Goal: Task Accomplishment & Management: Manage account settings

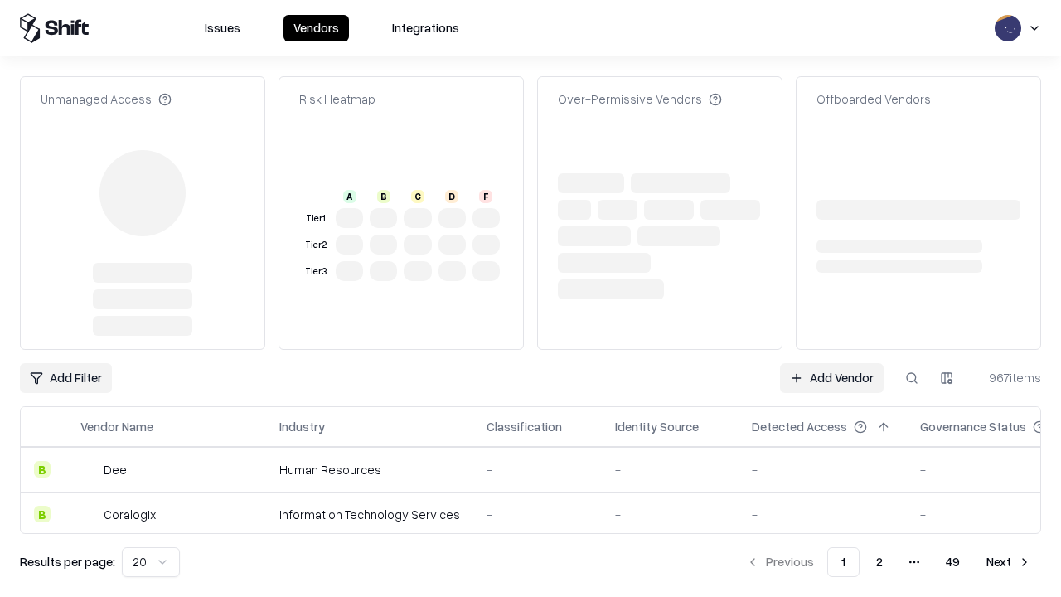
click at [832, 363] on link "Add Vendor" at bounding box center [832, 378] width 104 height 30
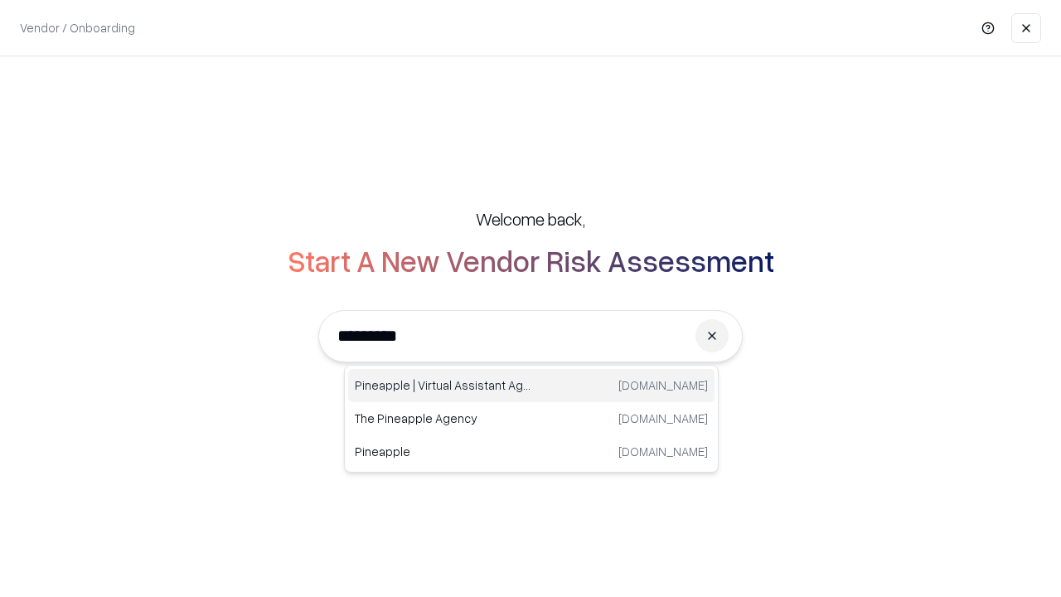
click at [532, 386] on div "Pineapple | Virtual Assistant Agency [DOMAIN_NAME]" at bounding box center [531, 385] width 367 height 33
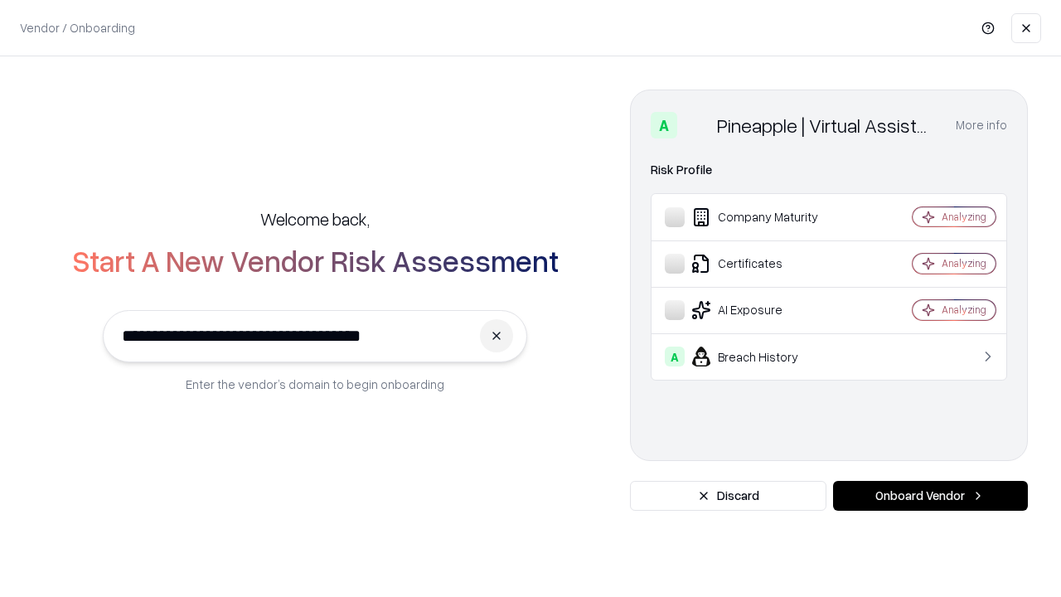
type input "**********"
click at [930, 496] on button "Onboard Vendor" at bounding box center [930, 496] width 195 height 30
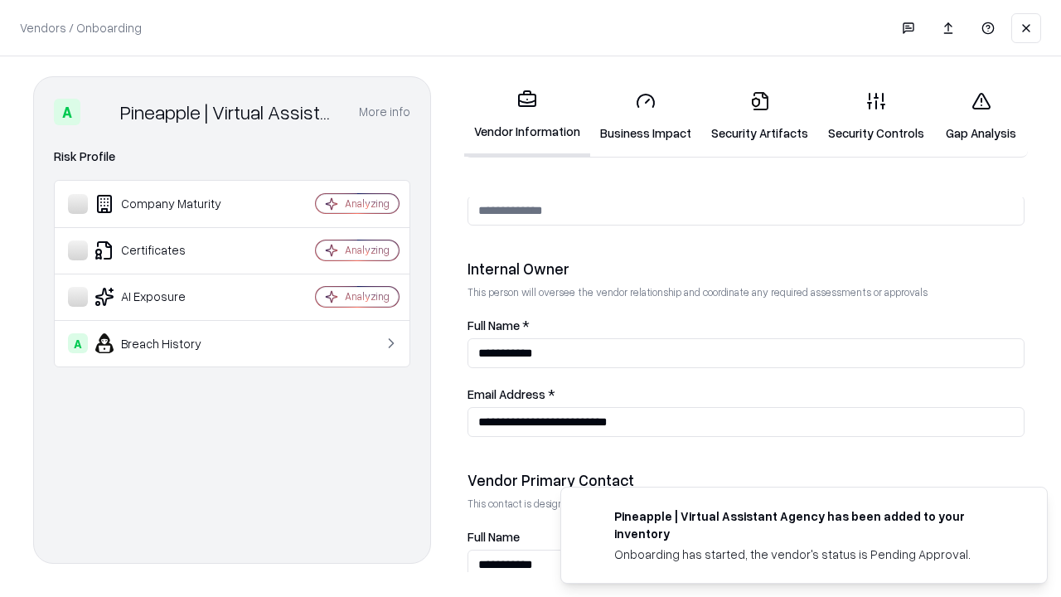
scroll to position [859, 0]
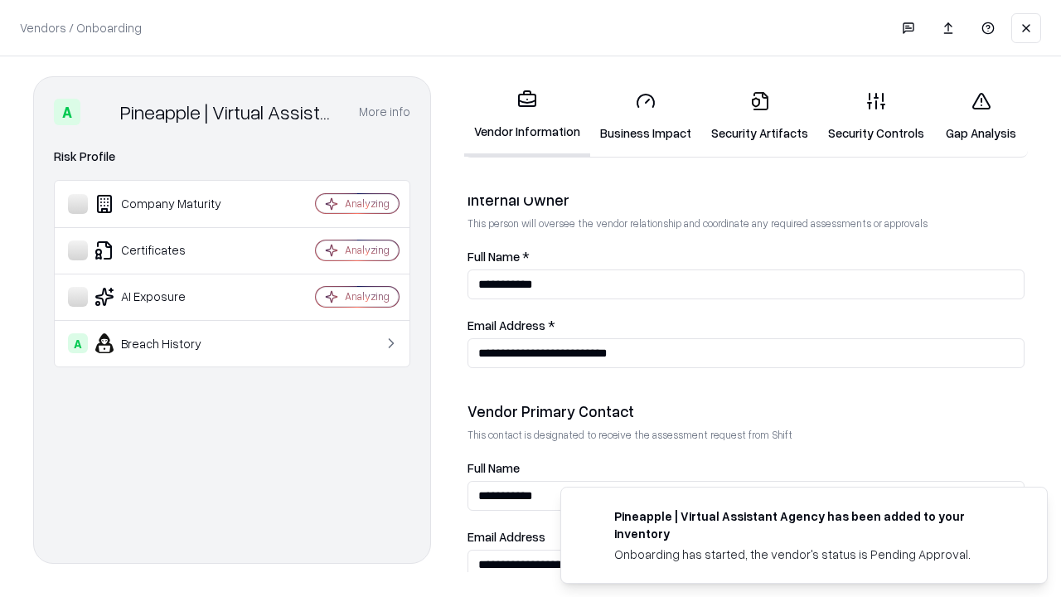
click at [646, 116] on link "Business Impact" at bounding box center [645, 116] width 111 height 77
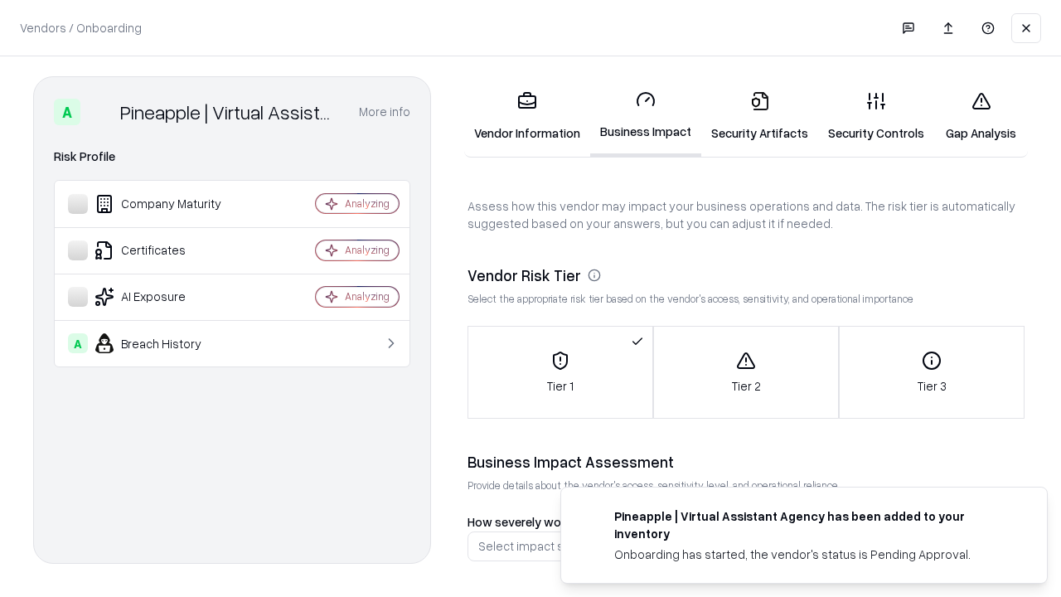
click at [760, 116] on link "Security Artifacts" at bounding box center [760, 116] width 117 height 77
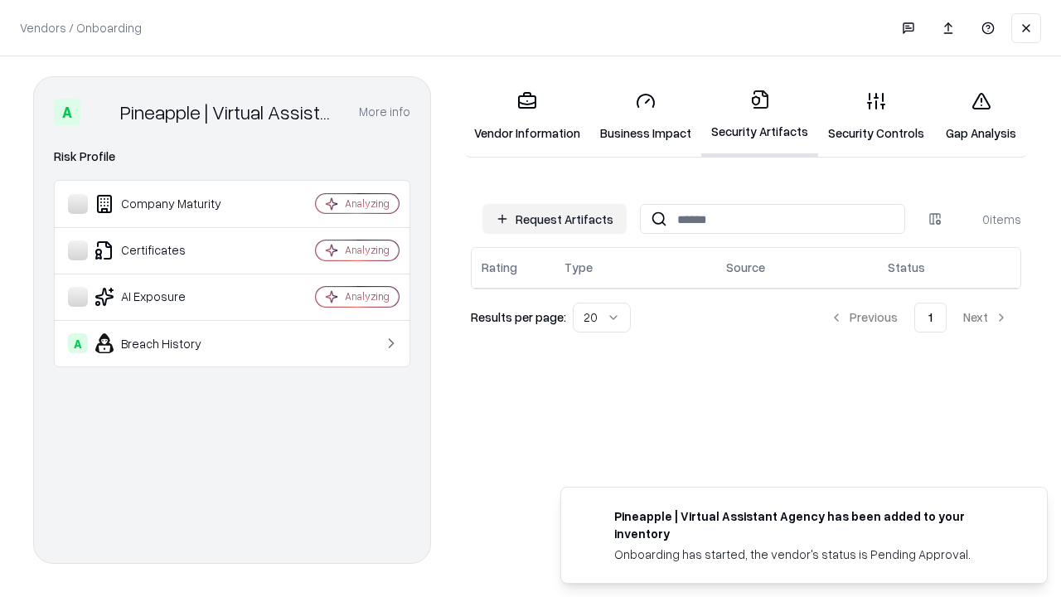
click at [555, 219] on button "Request Artifacts" at bounding box center [555, 219] width 144 height 30
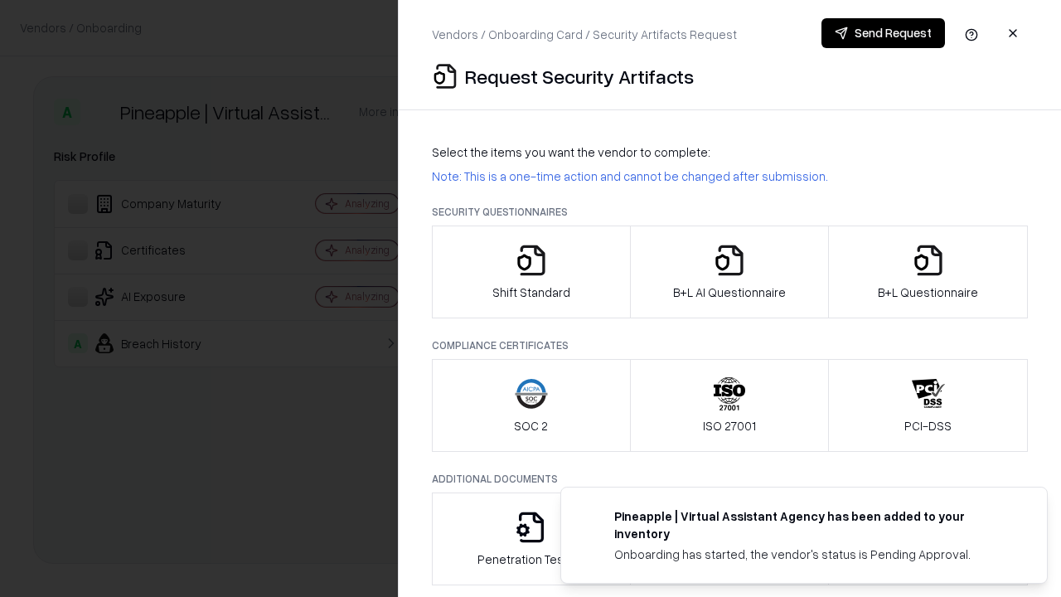
click at [531, 272] on icon "button" at bounding box center [531, 260] width 33 height 33
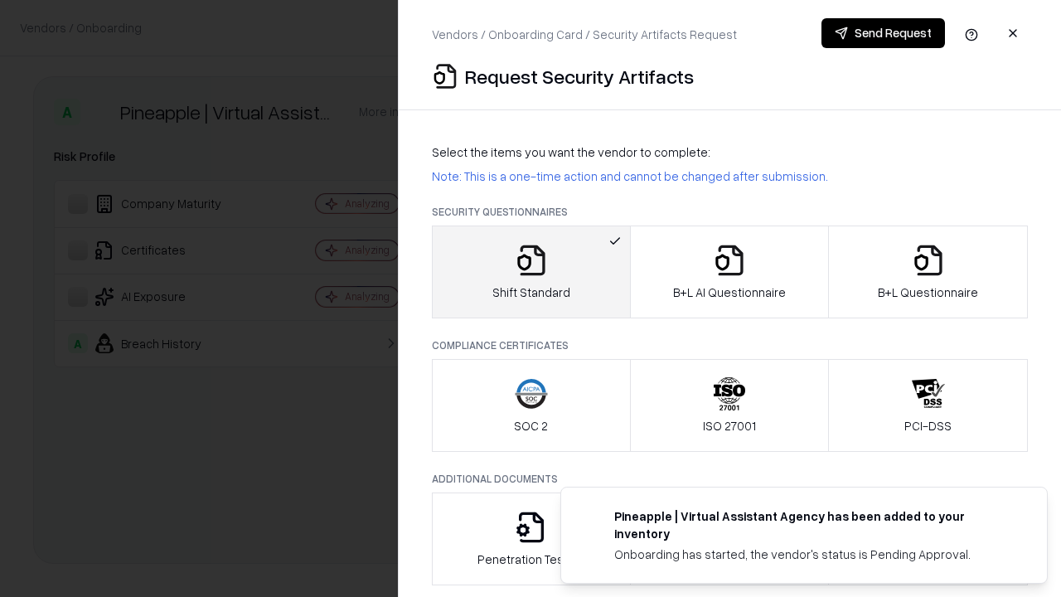
click at [883, 33] on button "Send Request" at bounding box center [884, 33] width 124 height 30
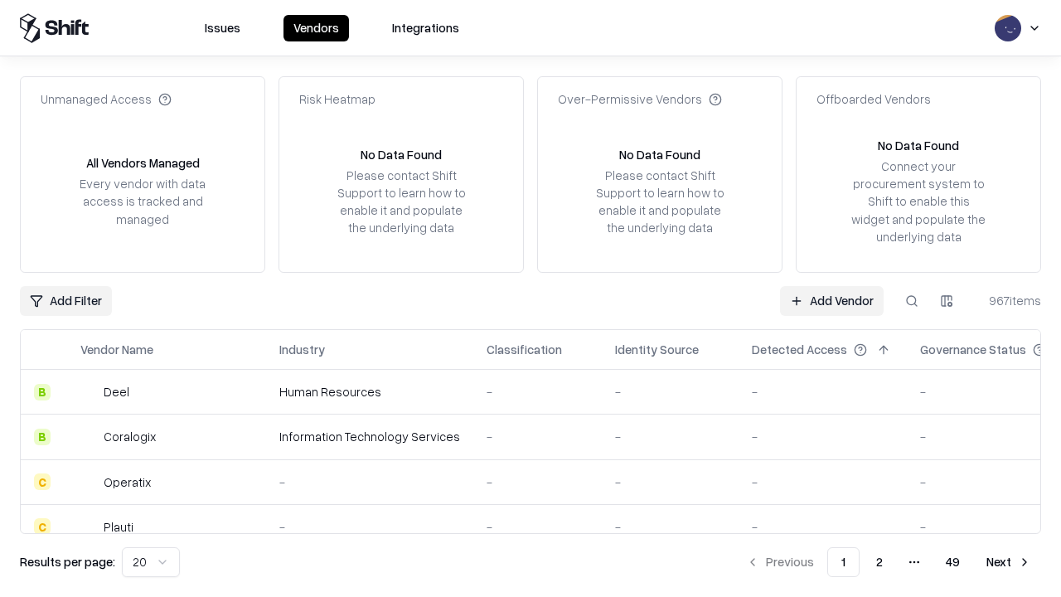
click at [912, 300] on button at bounding box center [912, 301] width 30 height 30
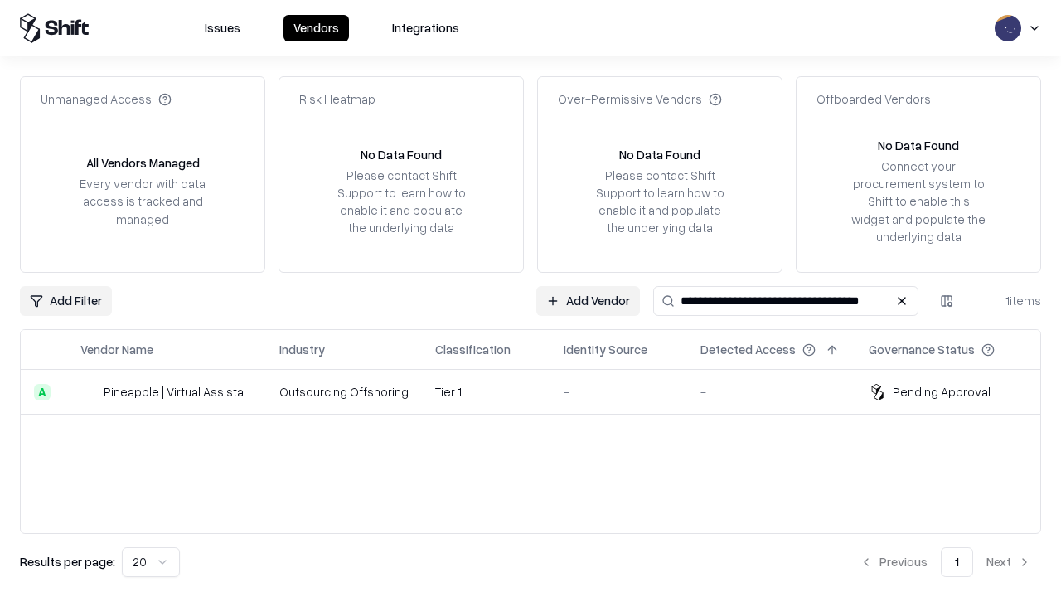
type input "**********"
click at [541, 391] on td "Tier 1" at bounding box center [486, 392] width 129 height 45
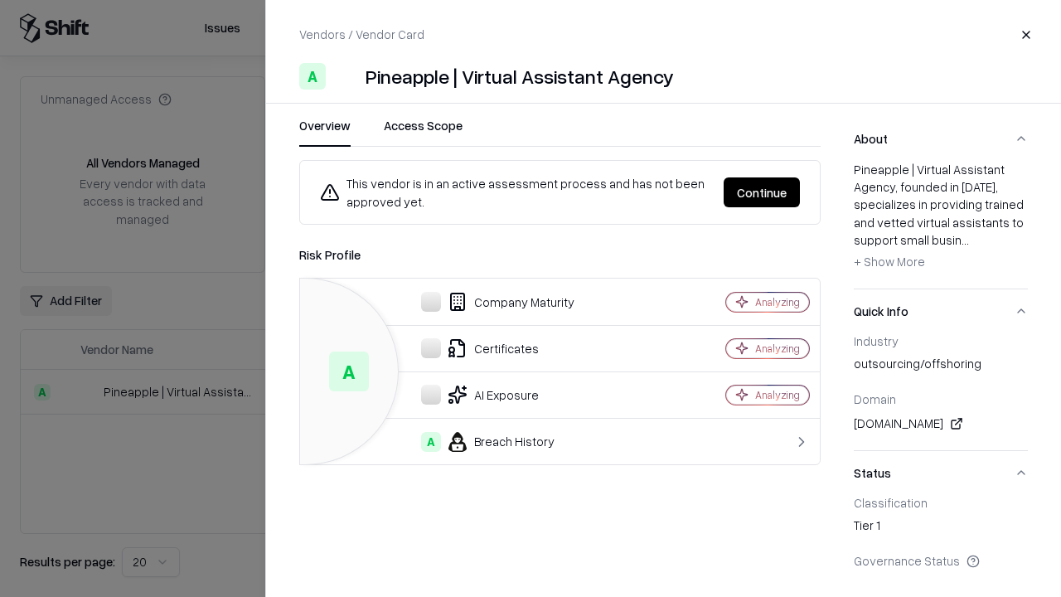
click at [762, 192] on button "Continue" at bounding box center [762, 192] width 76 height 30
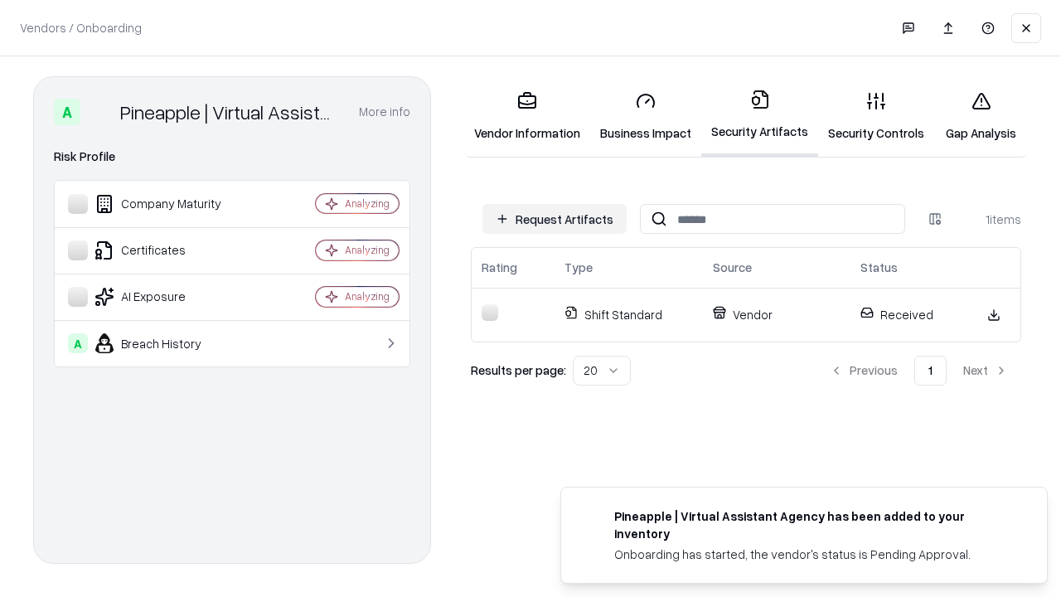
click at [877, 116] on link "Security Controls" at bounding box center [876, 116] width 116 height 77
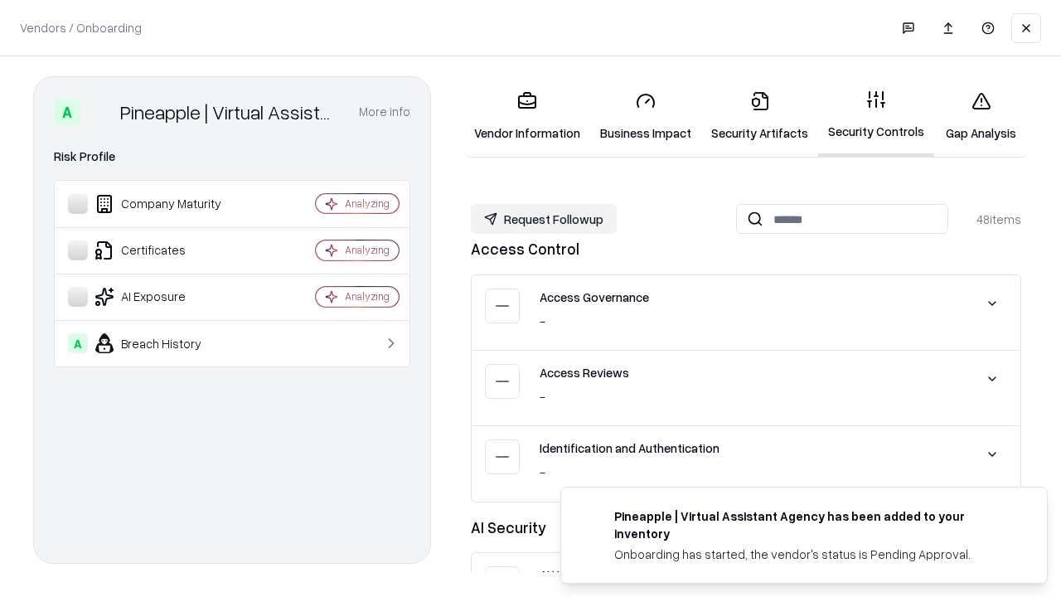
click at [544, 219] on button "Request Followup" at bounding box center [544, 219] width 146 height 30
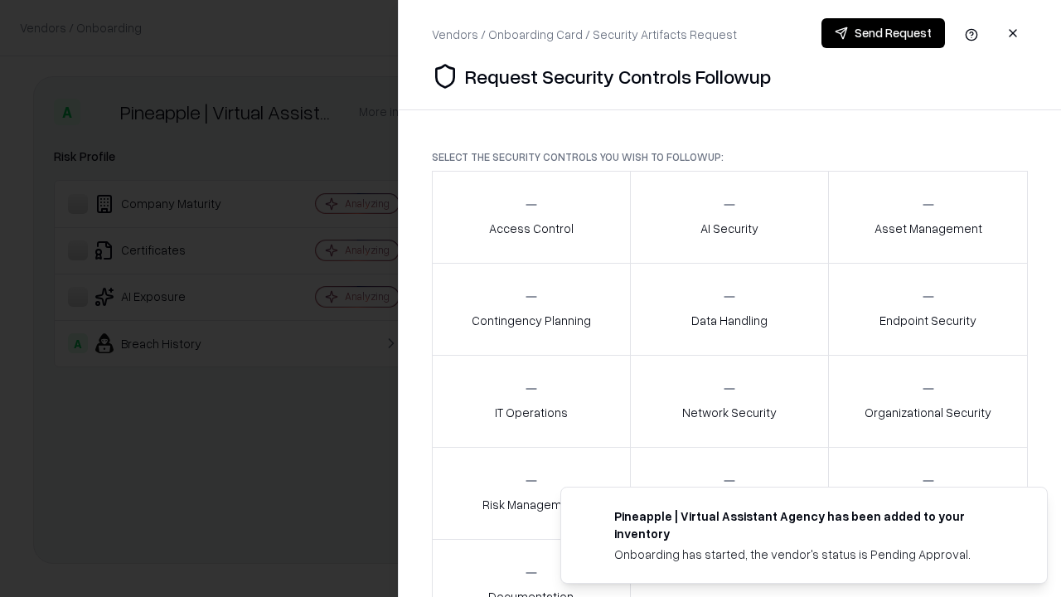
click at [531, 217] on div "Access Control" at bounding box center [531, 217] width 85 height 41
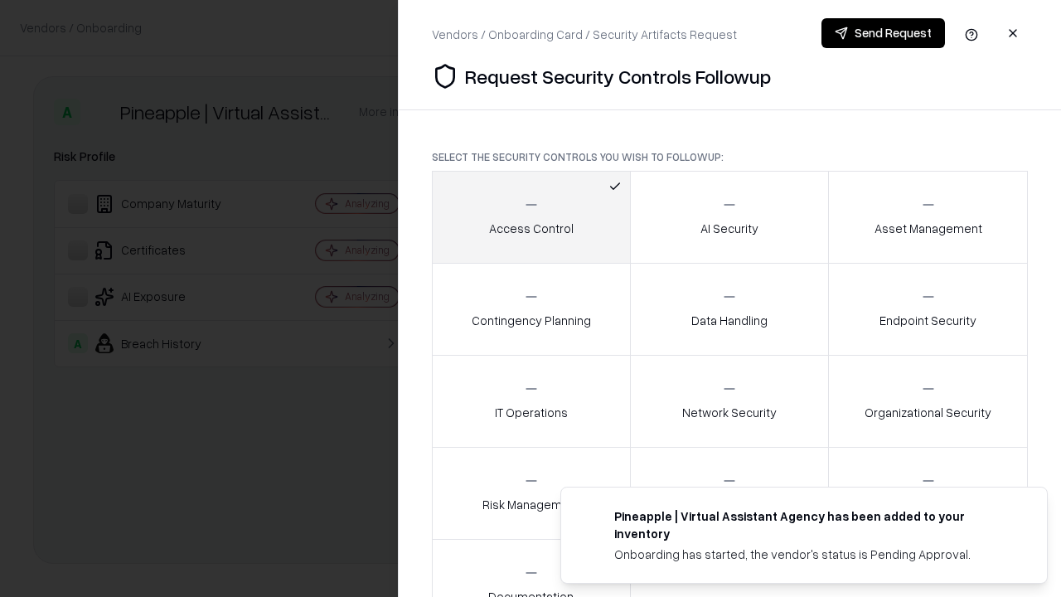
click at [883, 33] on button "Send Request" at bounding box center [884, 33] width 124 height 30
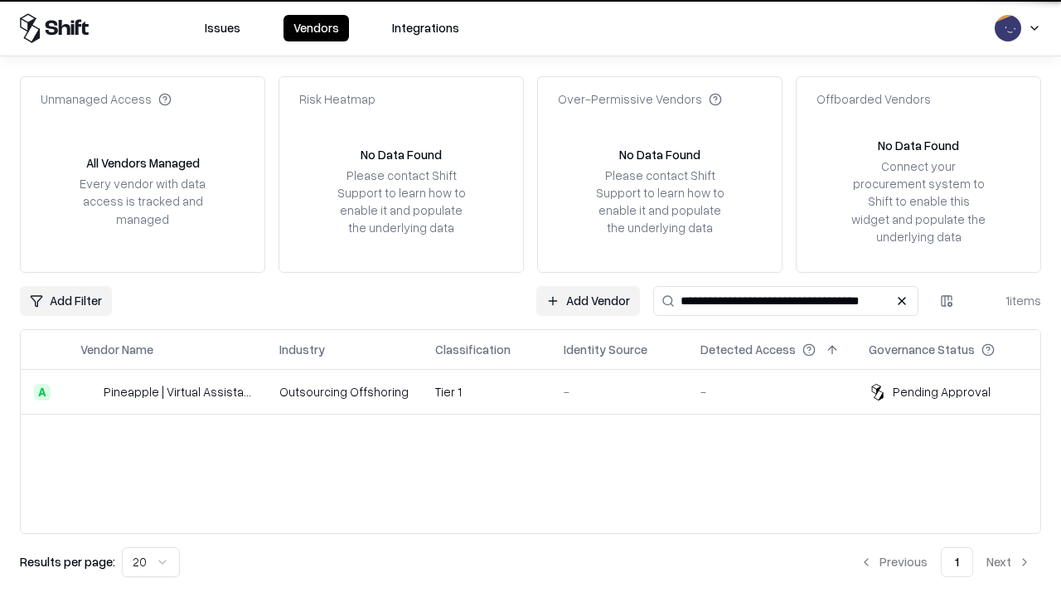
type input "**********"
click at [541, 391] on td "Tier 1" at bounding box center [486, 392] width 129 height 45
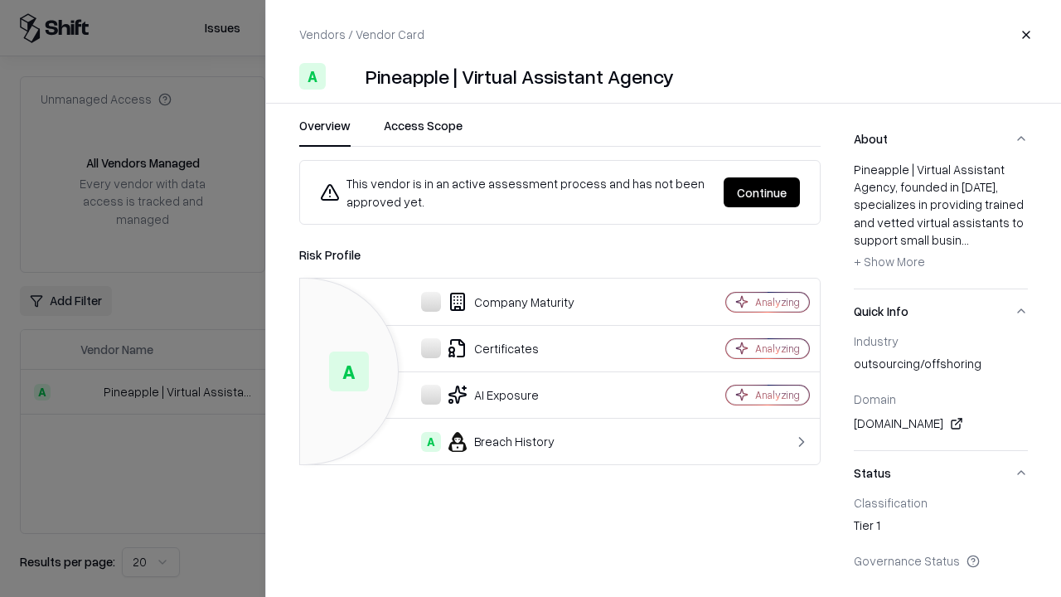
click at [762, 192] on button "Continue" at bounding box center [762, 192] width 76 height 30
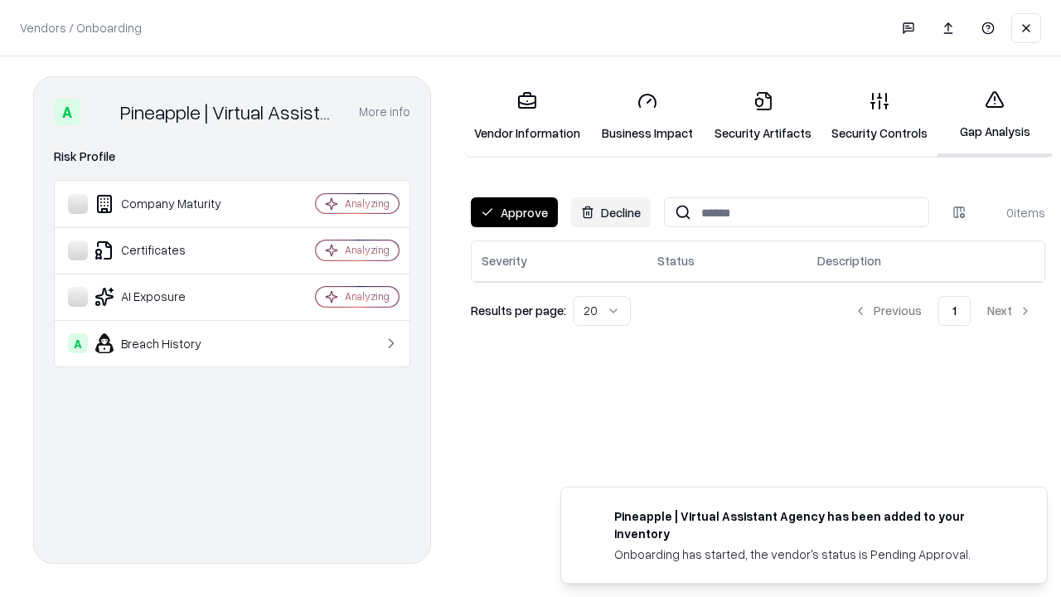
click at [514, 212] on button "Approve" at bounding box center [514, 212] width 87 height 30
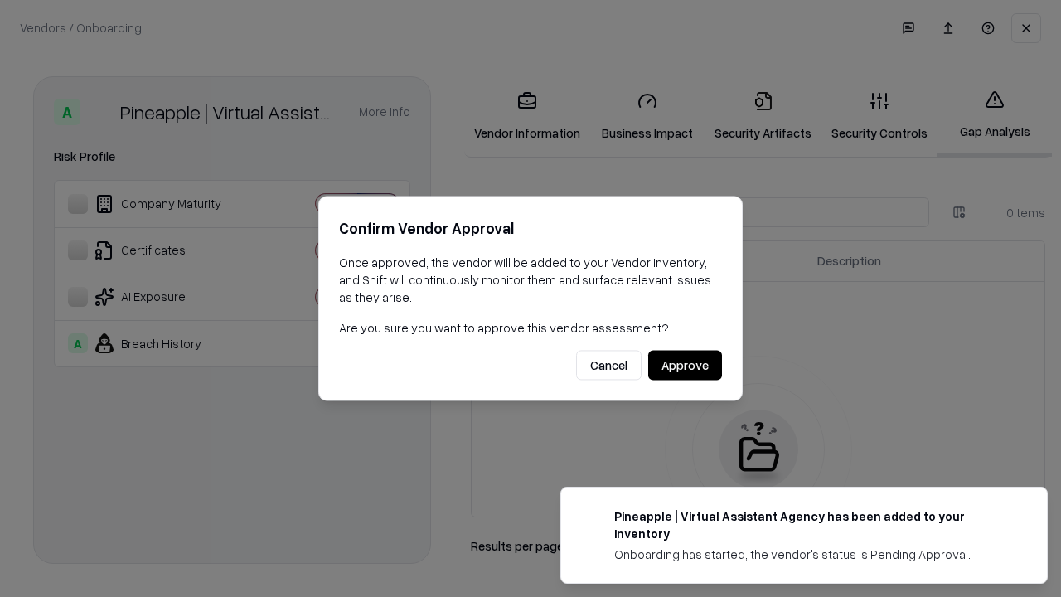
click at [685, 365] on button "Approve" at bounding box center [685, 366] width 74 height 30
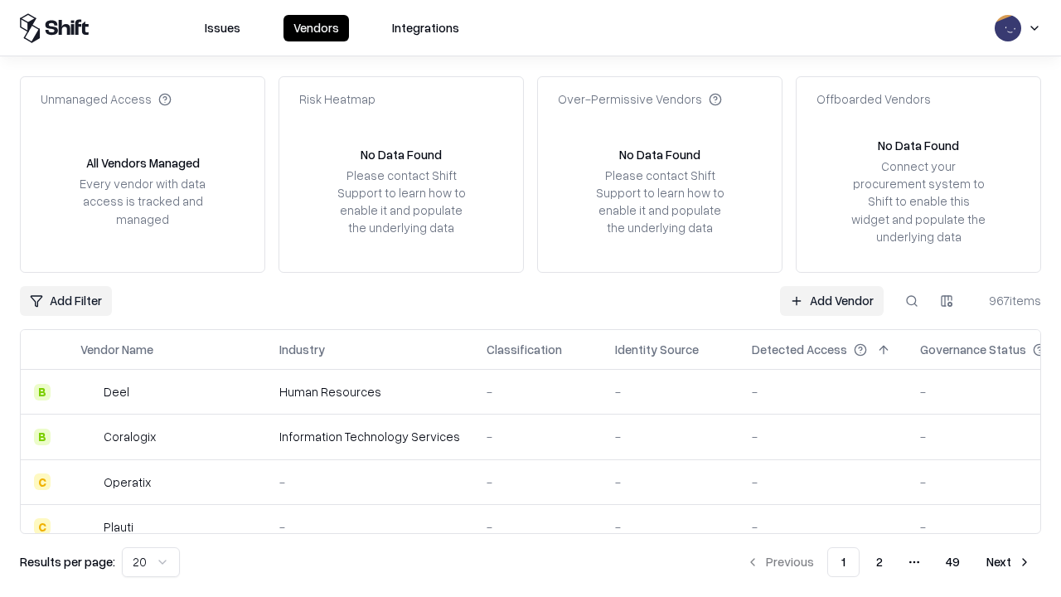
type input "**********"
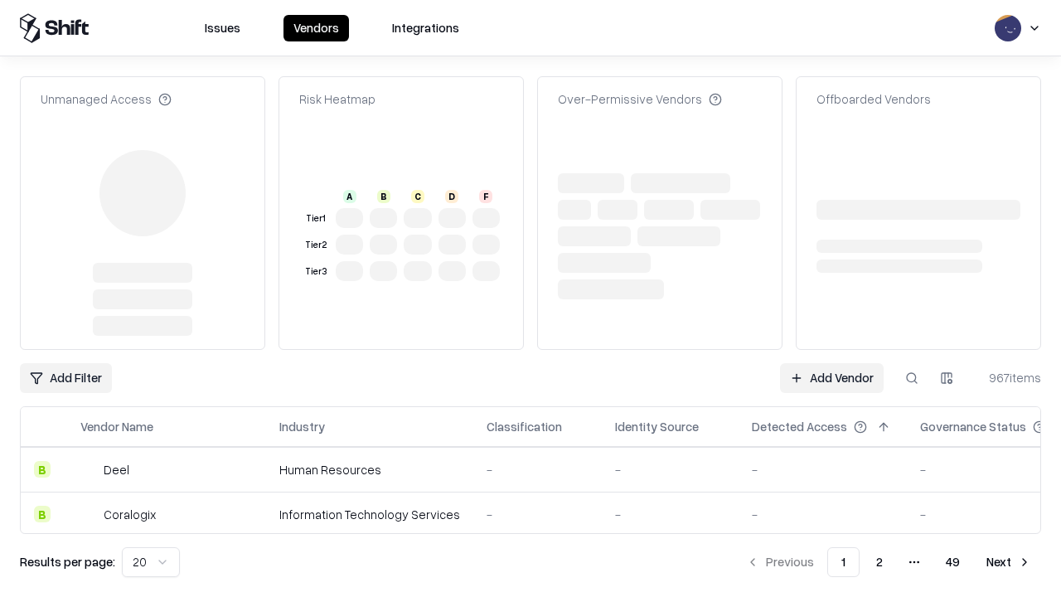
click at [832, 363] on link "Add Vendor" at bounding box center [832, 378] width 104 height 30
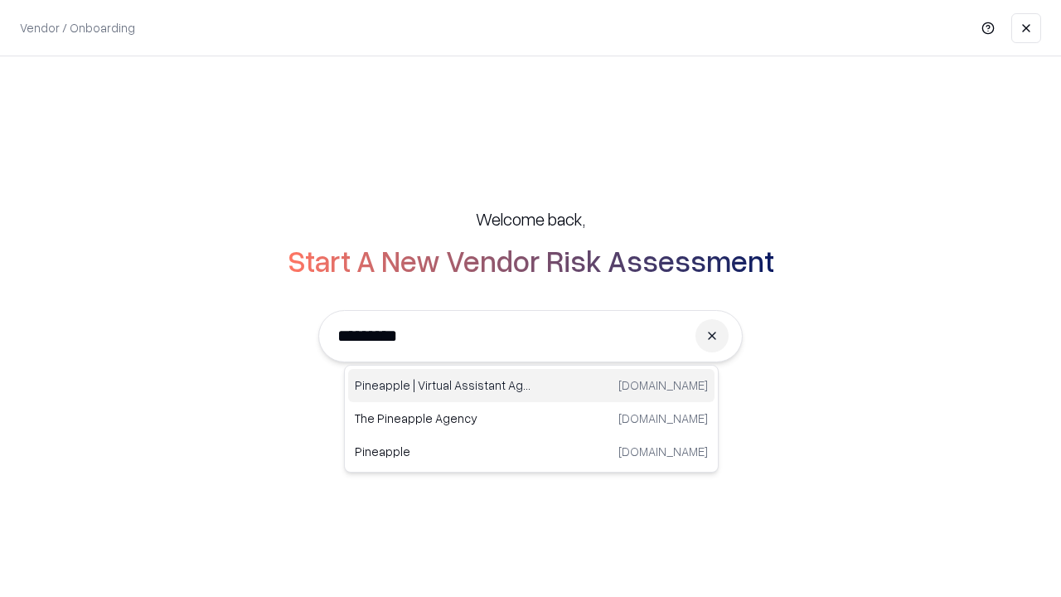
click at [532, 386] on div "Pineapple | Virtual Assistant Agency [DOMAIN_NAME]" at bounding box center [531, 385] width 367 height 33
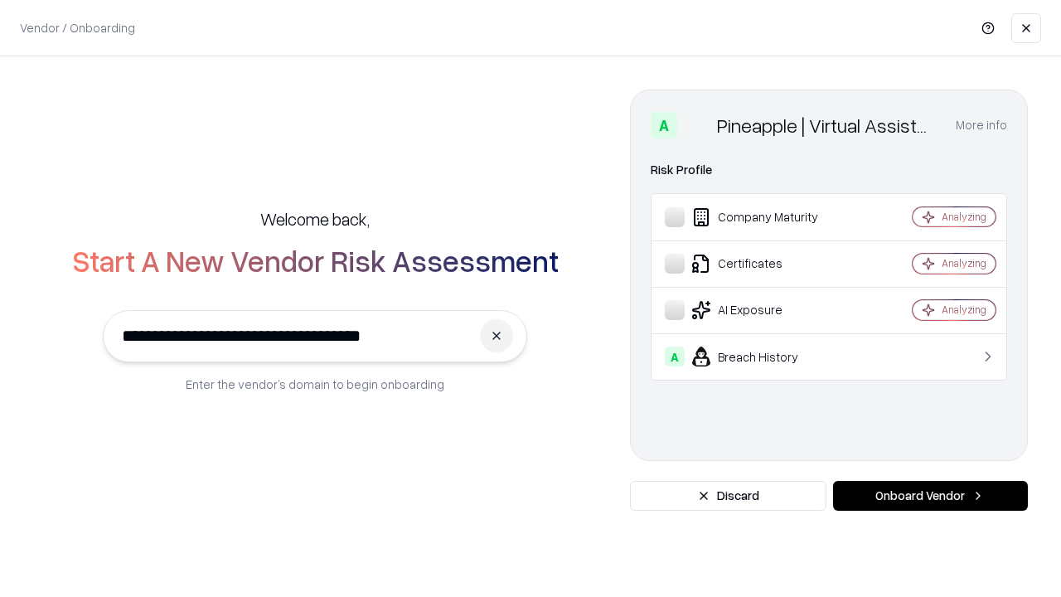
type input "**********"
click at [930, 496] on button "Onboard Vendor" at bounding box center [930, 496] width 195 height 30
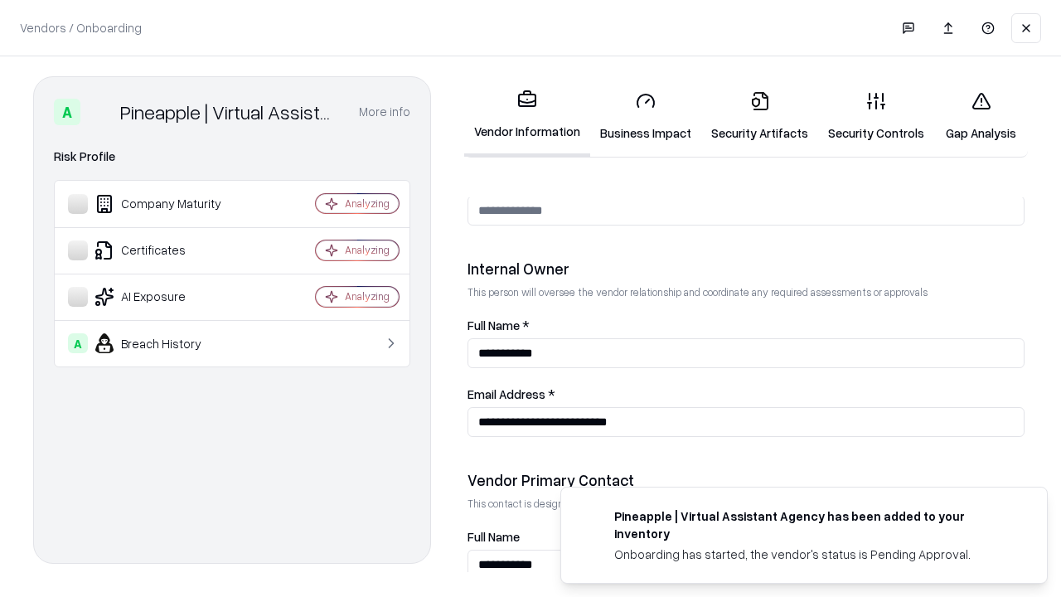
scroll to position [859, 0]
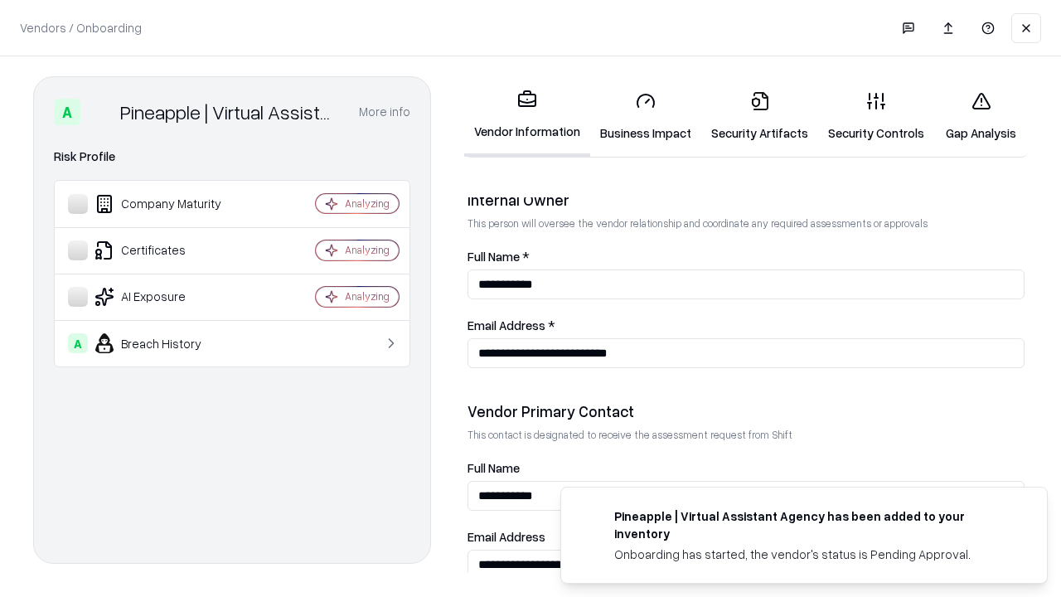
click at [981, 116] on link "Gap Analysis" at bounding box center [982, 116] width 94 height 77
